Goal: Answer question/provide support

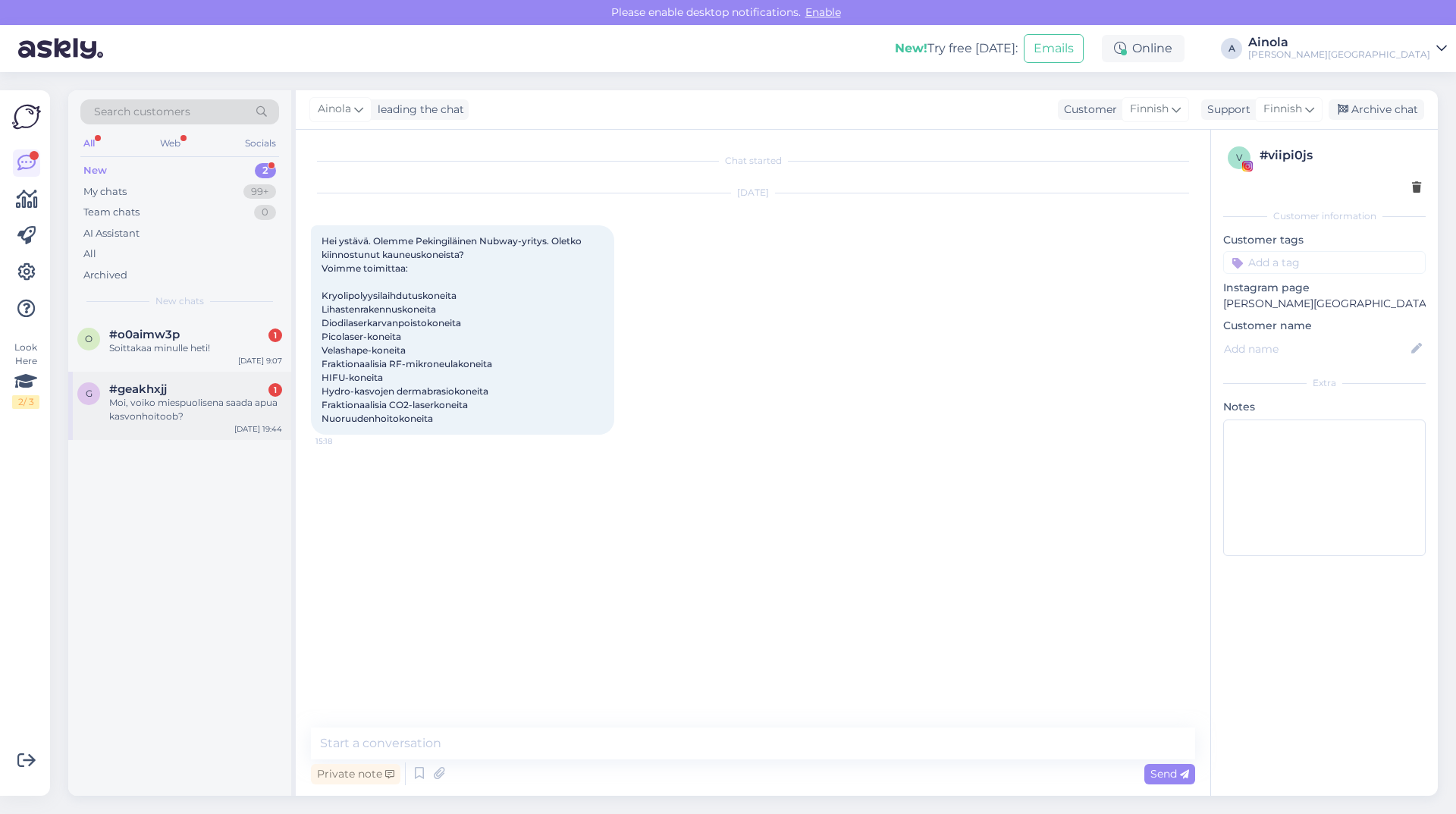
click at [184, 418] on div "Moi, voiko miespuolisena saada apua kasvonhoitoob?" at bounding box center [196, 410] width 173 height 27
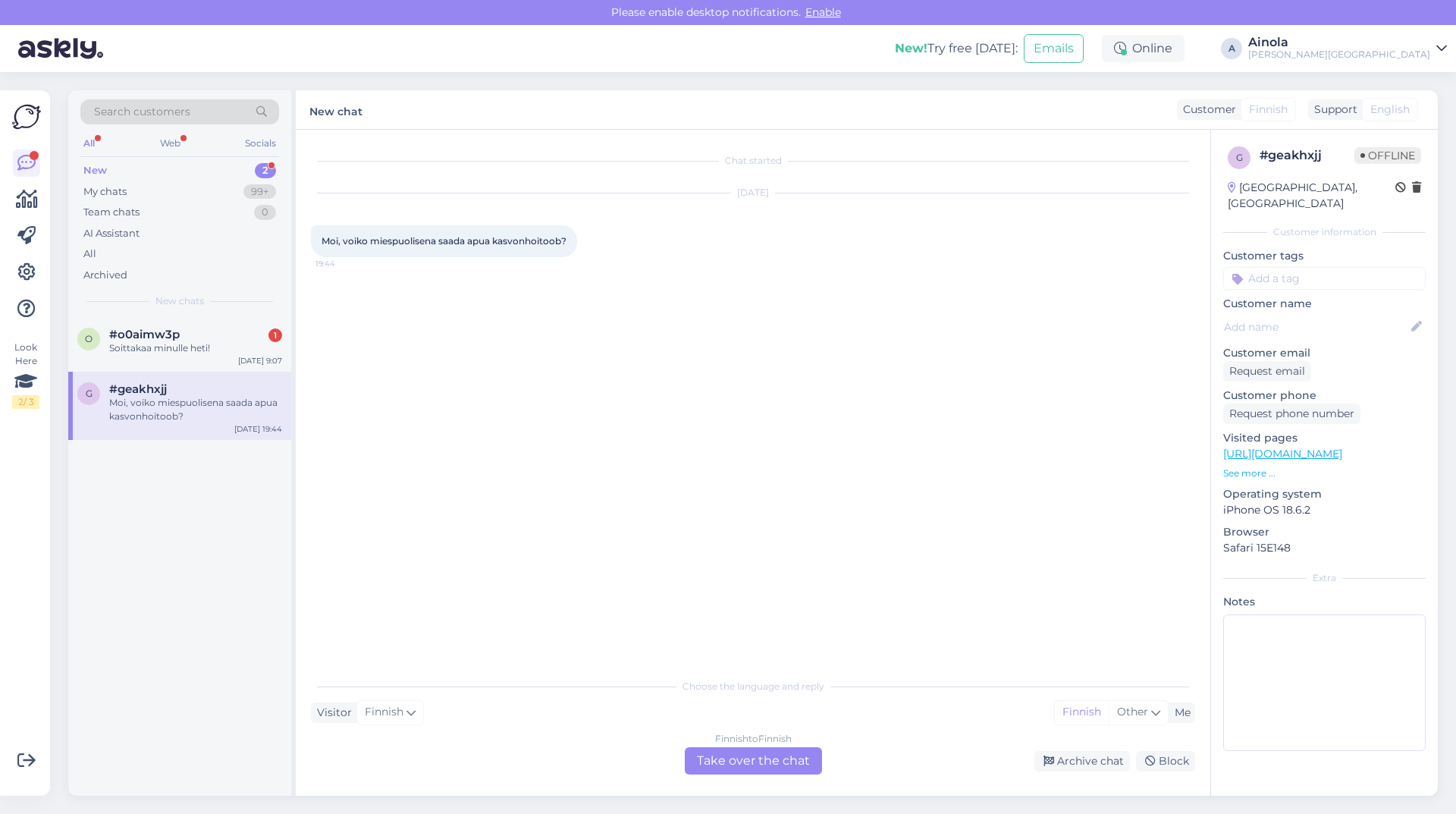
click at [757, 763] on div "Finnish to Finnish Take over the chat" at bounding box center [754, 761] width 137 height 27
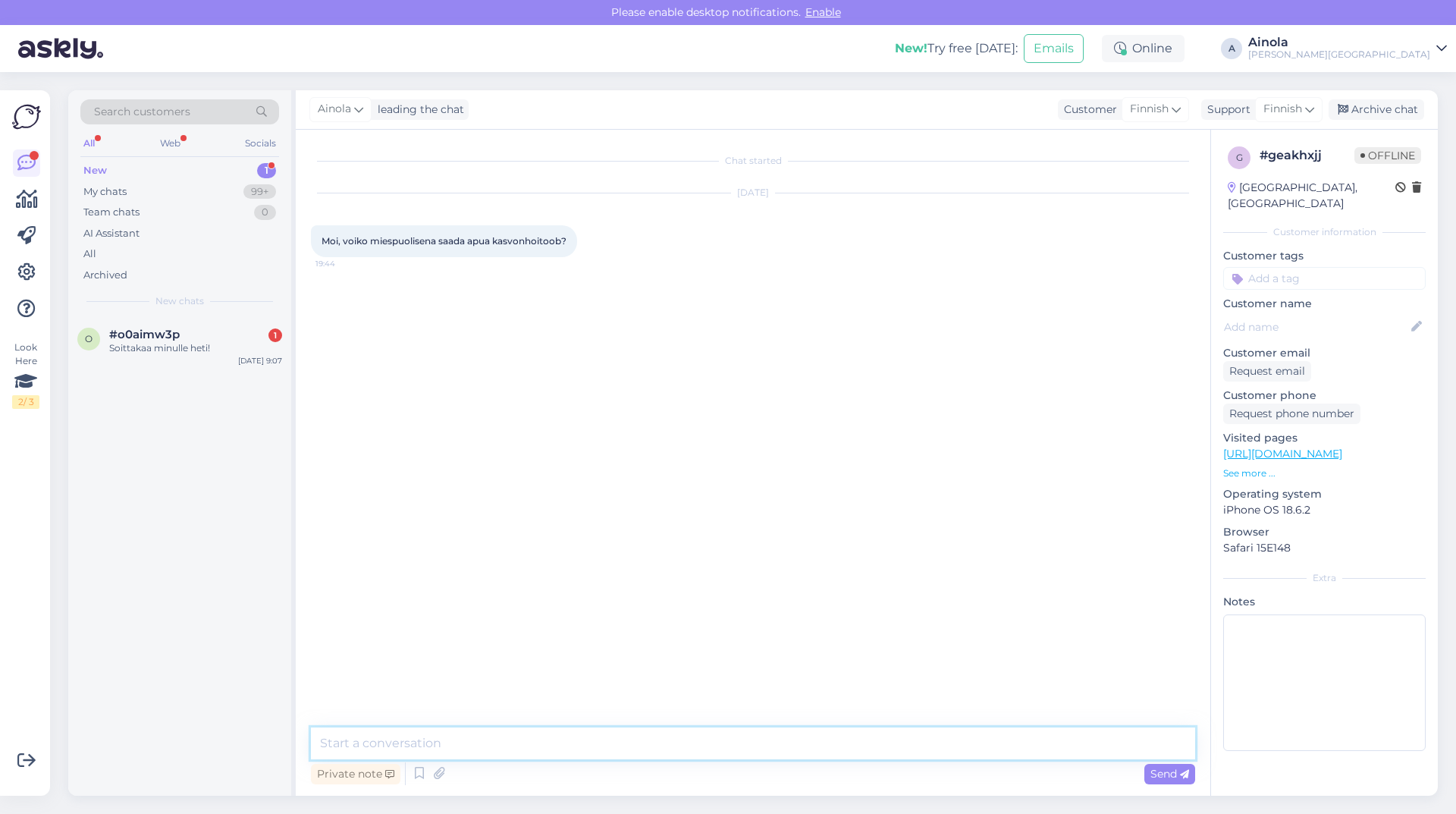
click at [414, 728] on textarea at bounding box center [753, 743] width 885 height 32
drag, startPoint x: 565, startPoint y: 741, endPoint x: 577, endPoint y: 758, distance: 20.8
click at [565, 742] on textarea "Hei, tottakai voi, klinikallamme käy myös miesasiakkaita. Jos haluautt" at bounding box center [753, 743] width 885 height 32
click at [787, 740] on textarea "Hei, tottakai voi, klinikallamme käy myös miesasiakkaita. Jos haluautt" at bounding box center [753, 743] width 885 height 32
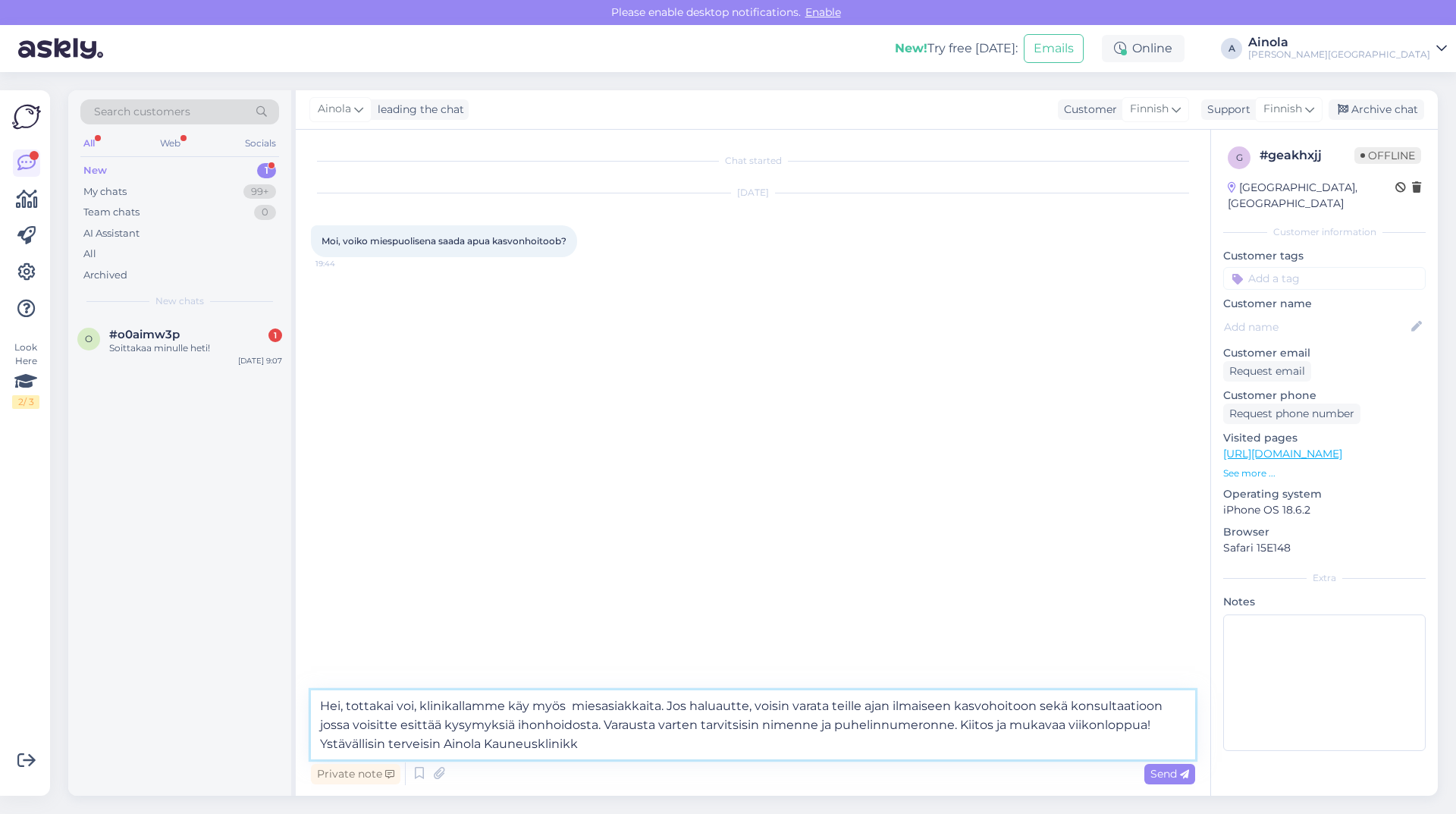
type textarea "Hei, tottakai voi, klinikallamme käy myös miesasiakkaita. Jos haluautte, voisin…"
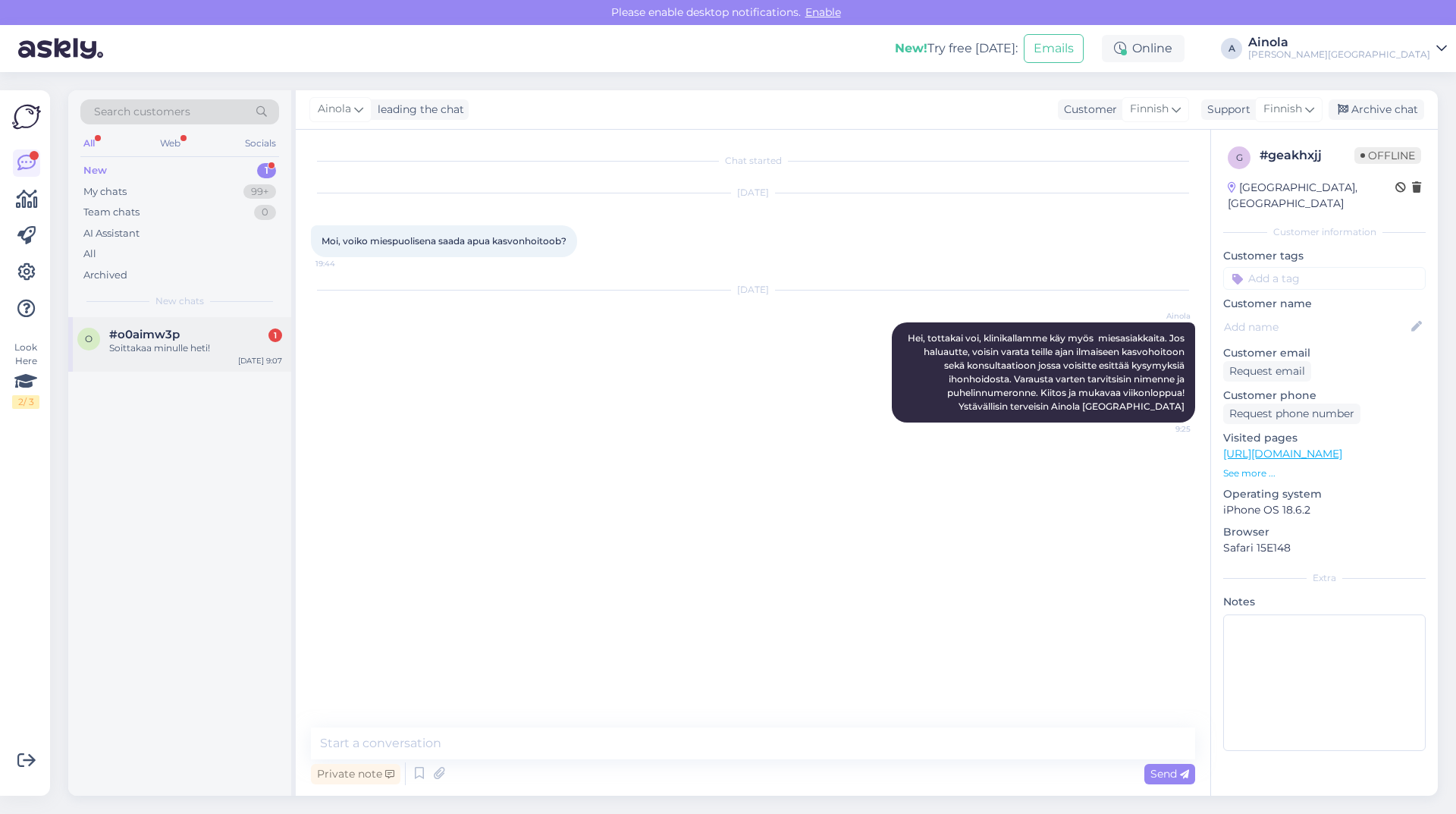
click at [136, 334] on span "#o0aimw3p" at bounding box center [144, 335] width 70 height 14
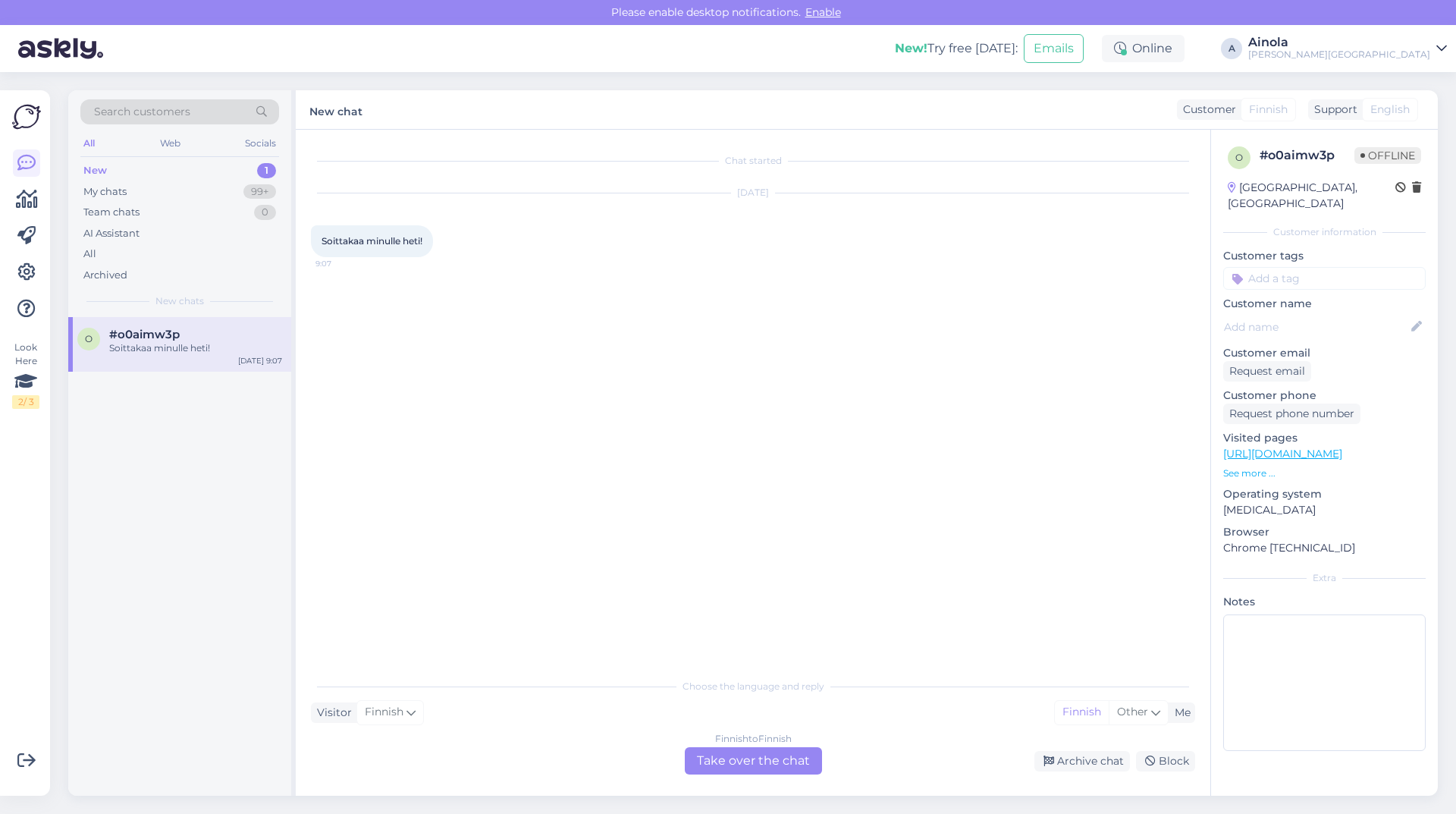
click at [756, 754] on div "Finnish to Finnish Take over the chat" at bounding box center [754, 761] width 137 height 27
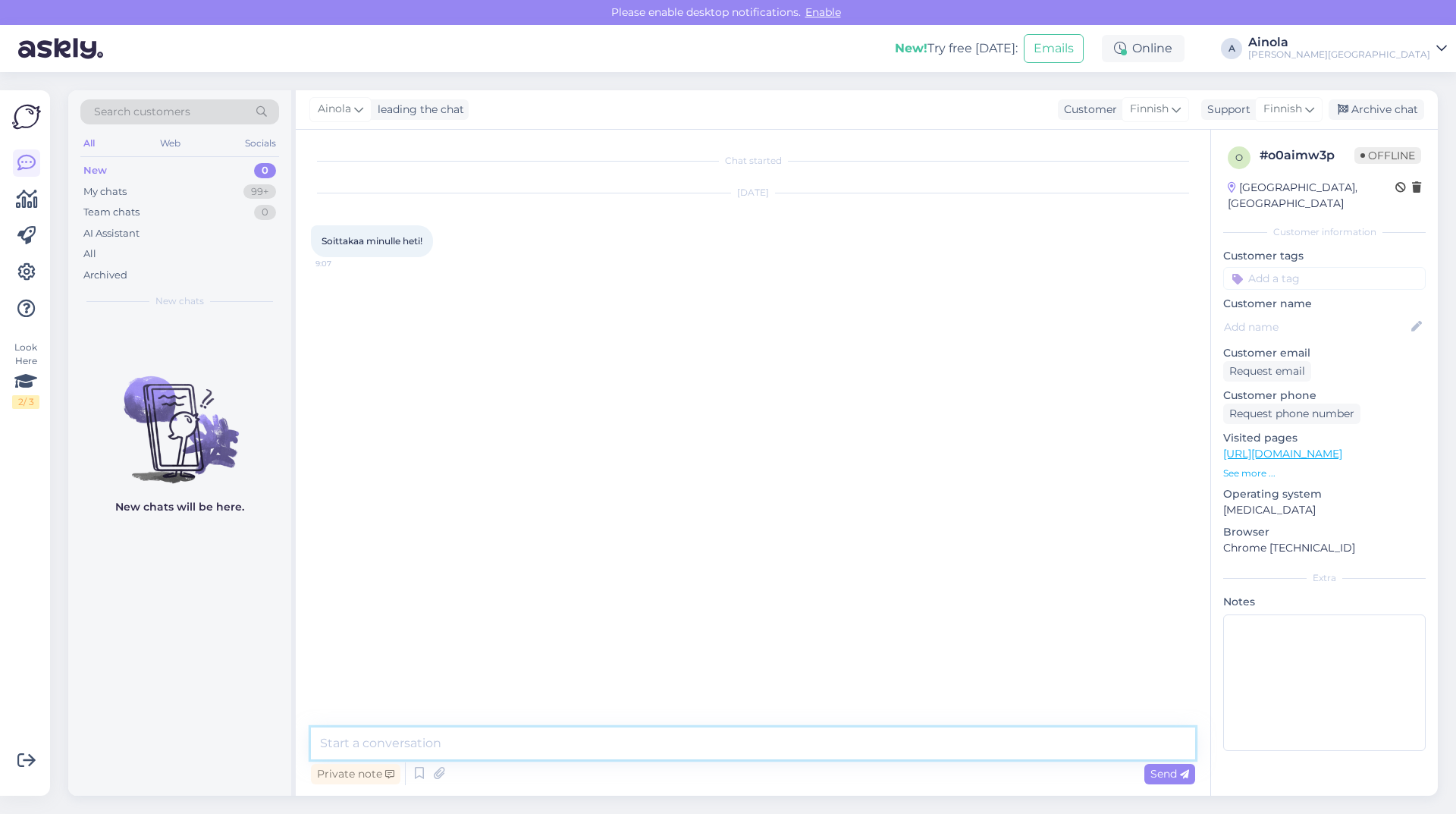
click at [436, 741] on textarea at bounding box center [753, 743] width 885 height 32
type textarea "Hei ja kiitos viestistä, saisinko vielä puhelinnumerosi sekä nimesi jotta voimm…"
